Goal: Transaction & Acquisition: Purchase product/service

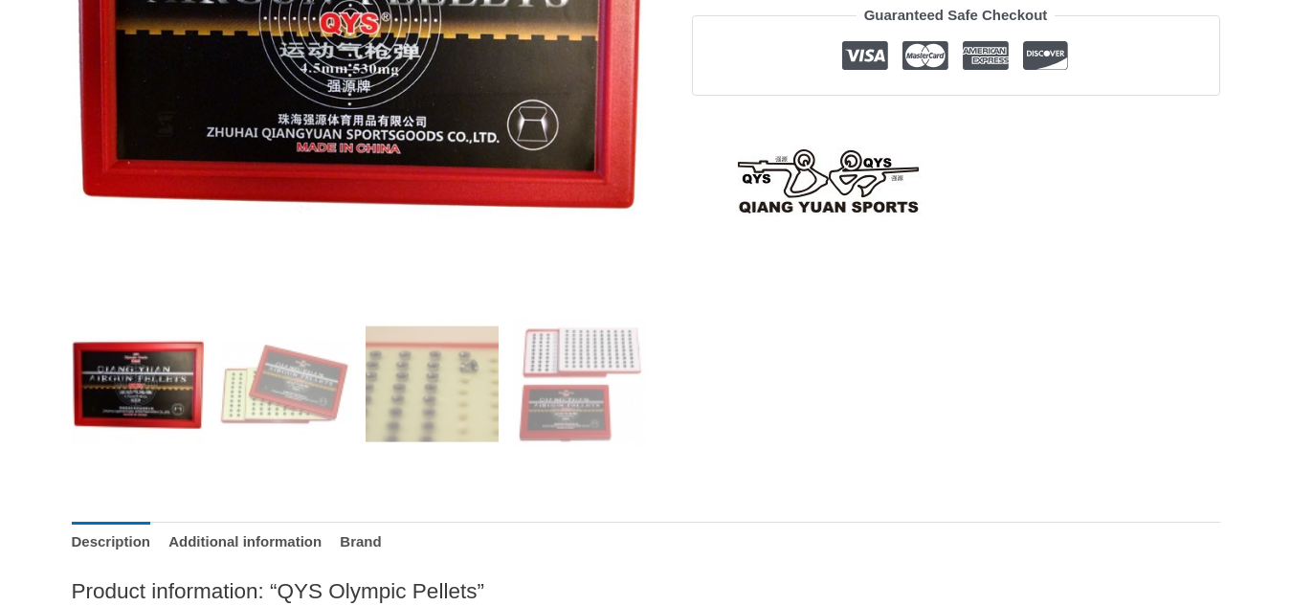
scroll to position [568, 0]
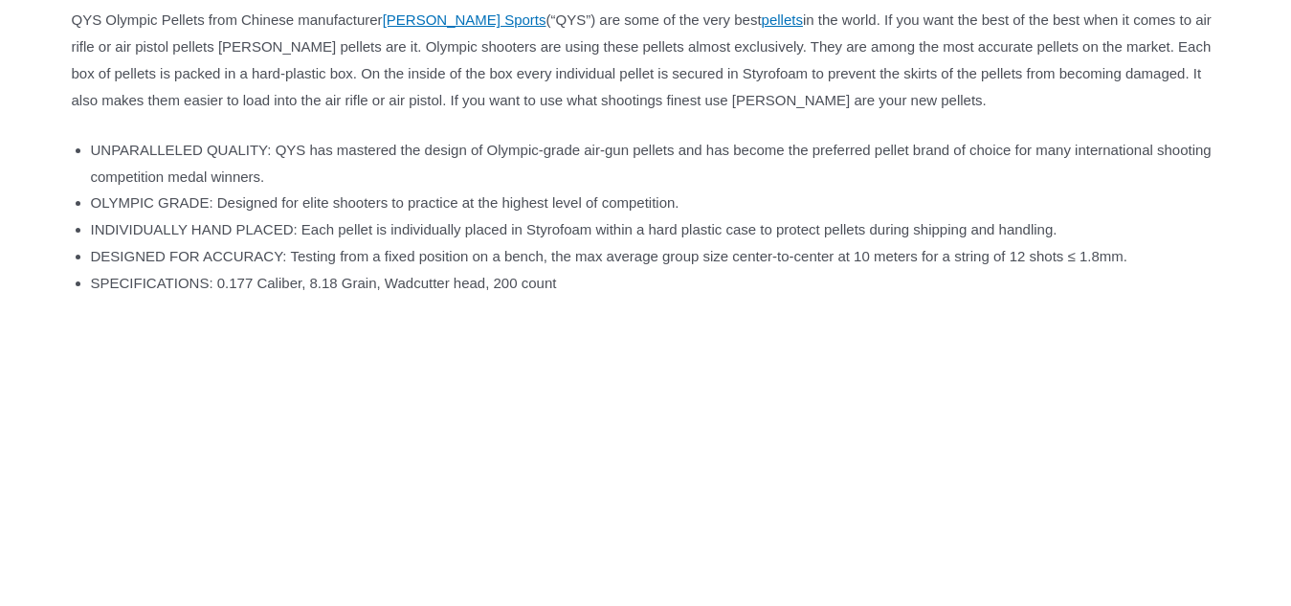
scroll to position [1181, 0]
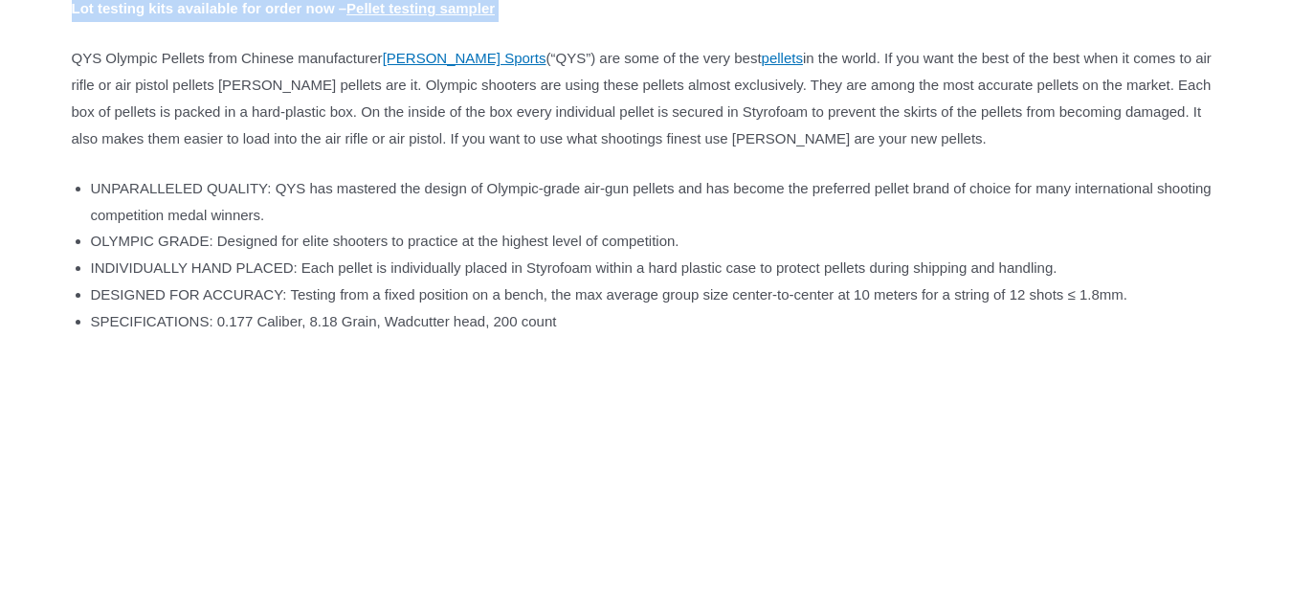
click at [1289, 9] on div "Home / Pellets / QYS Olympic Pellets QYS Olympic Pellets $ 19.50 Availability: …" at bounding box center [645, 355] width 1291 height 2708
click at [1290, 9] on div "Home / Pellets / QYS Olympic Pellets QYS Olympic Pellets $ 19.50 Availability: …" at bounding box center [645, 355] width 1291 height 2708
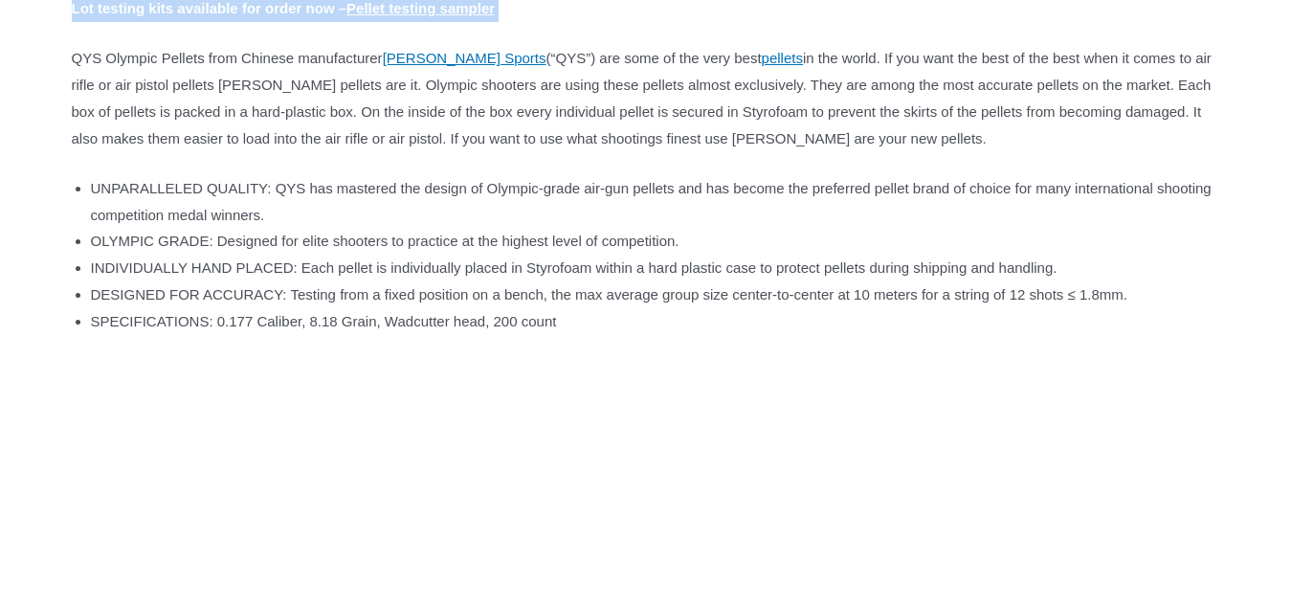
click at [1290, 9] on div "Home / Pellets / QYS Olympic Pellets QYS Olympic Pellets $ 19.50 Availability: …" at bounding box center [645, 355] width 1291 height 2708
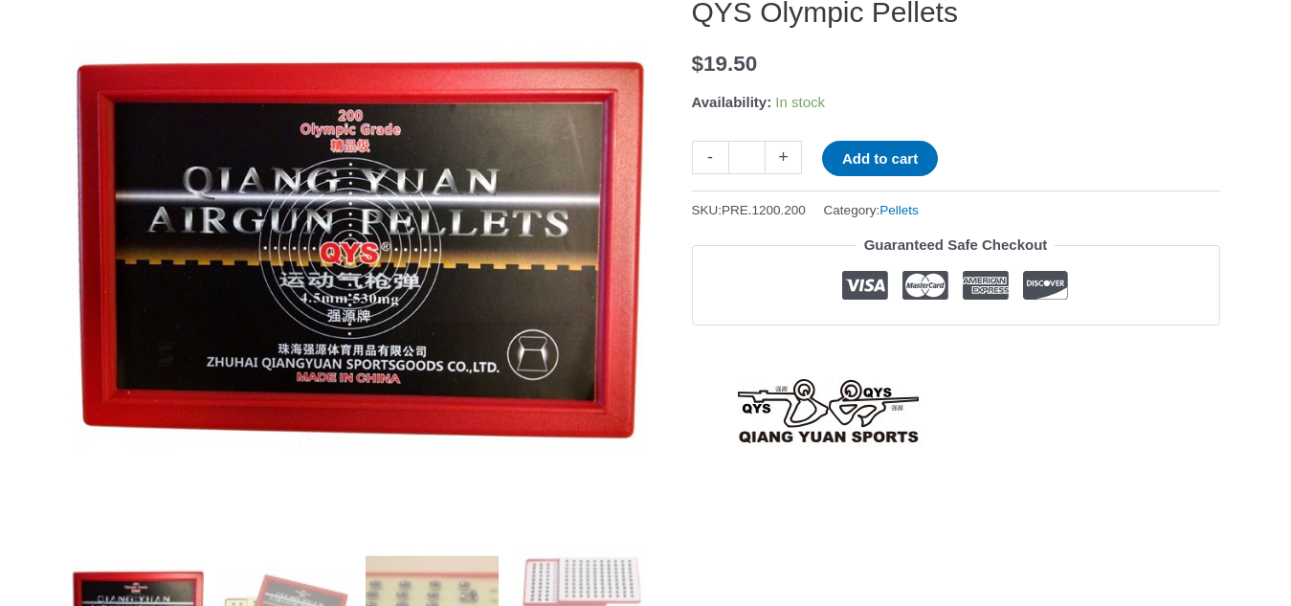
scroll to position [288, 0]
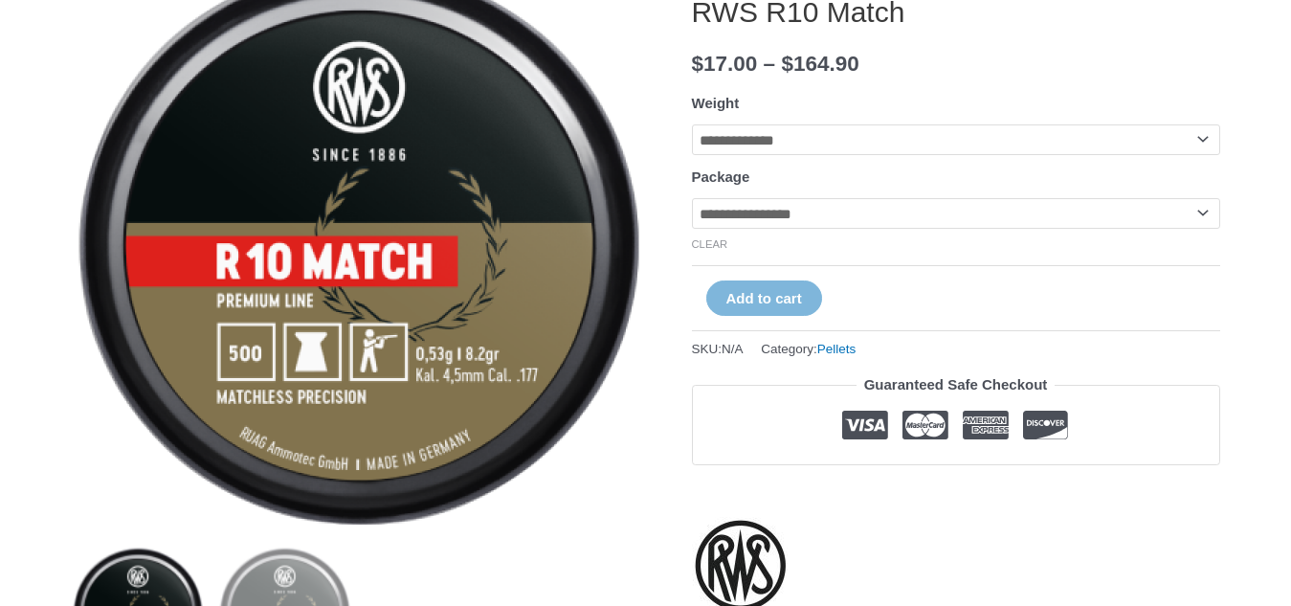
scroll to position [262, 0]
